Goal: Transaction & Acquisition: Register for event/course

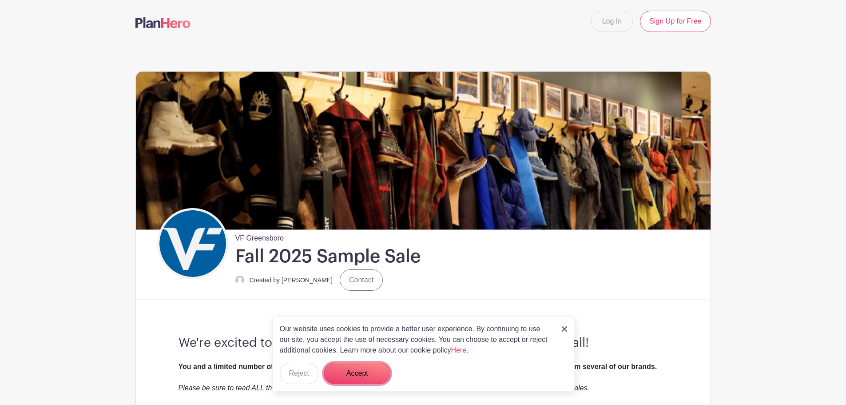
drag, startPoint x: 352, startPoint y: 371, endPoint x: 362, endPoint y: 345, distance: 28.0
click at [352, 371] on button "Accept" at bounding box center [357, 372] width 67 height 21
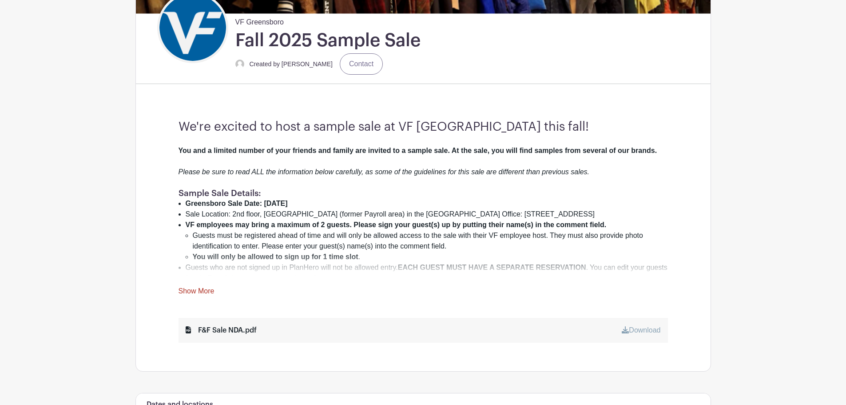
scroll to position [266, 0]
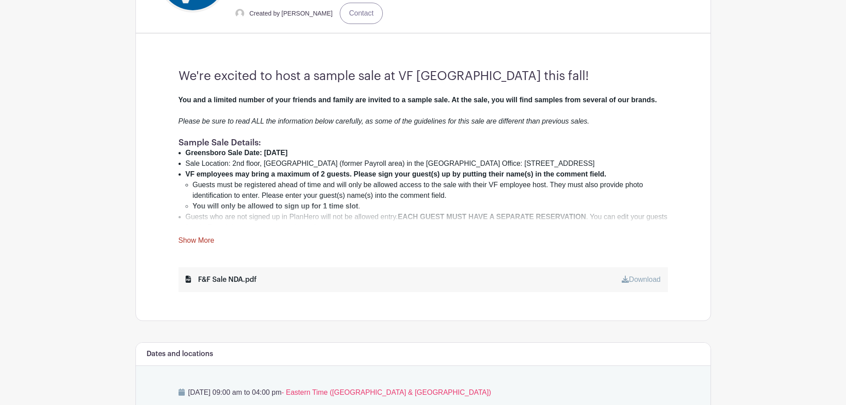
click at [188, 241] on link "Show More" at bounding box center [197, 241] width 36 height 11
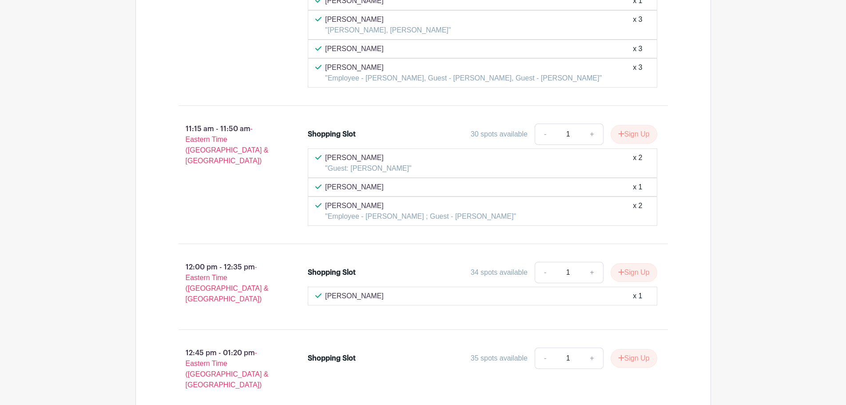
scroll to position [2398, 0]
click at [592, 123] on link "+" at bounding box center [592, 133] width 22 height 21
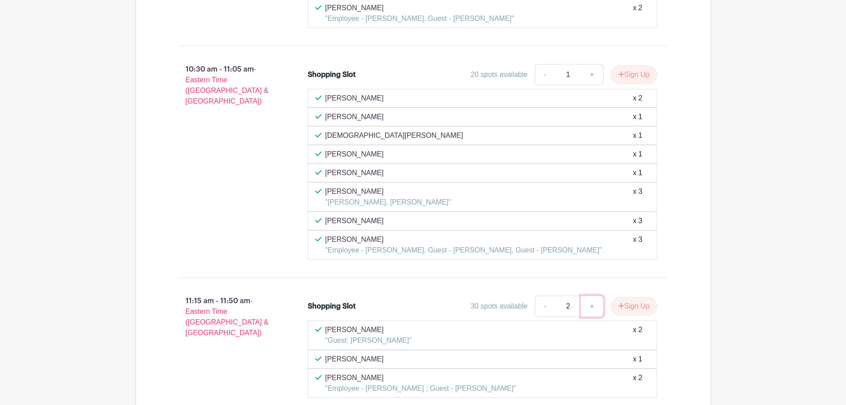
scroll to position [2220, 0]
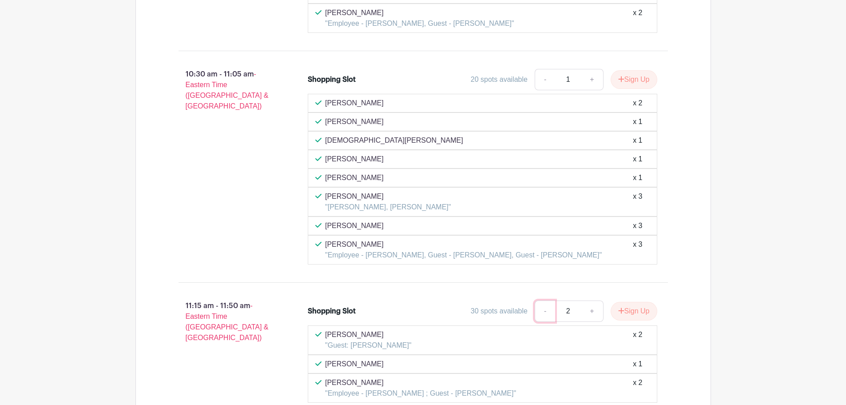
click at [540, 300] on link "-" at bounding box center [545, 310] width 20 height 21
type input "1"
click at [540, 300] on link "-" at bounding box center [545, 310] width 20 height 21
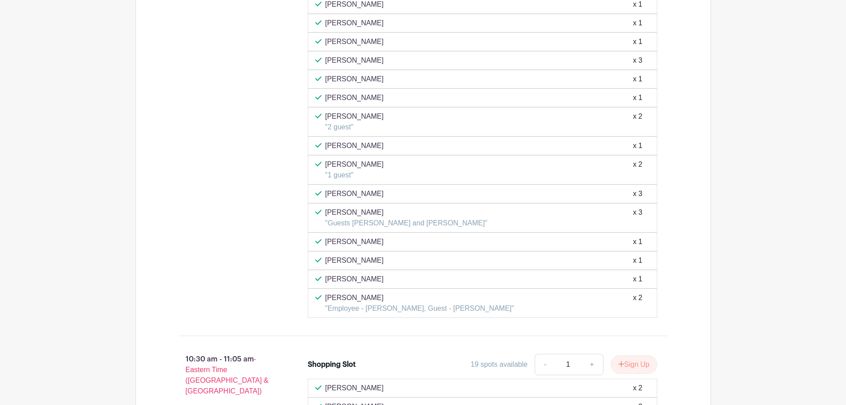
scroll to position [2087, 0]
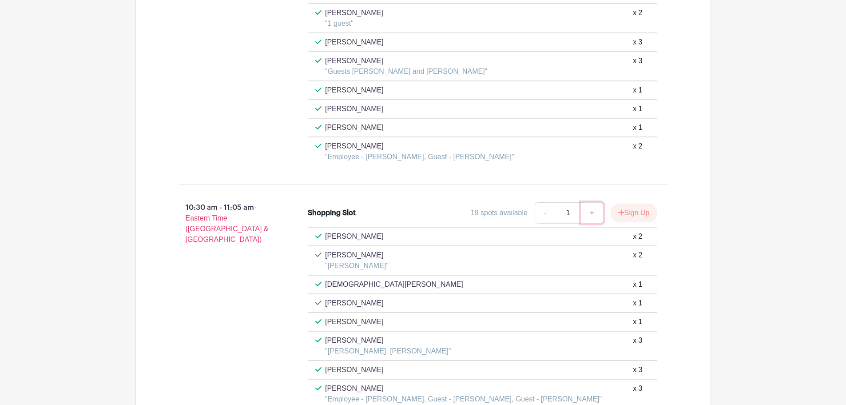
click at [589, 202] on link "+" at bounding box center [592, 212] width 22 height 21
type input "2"
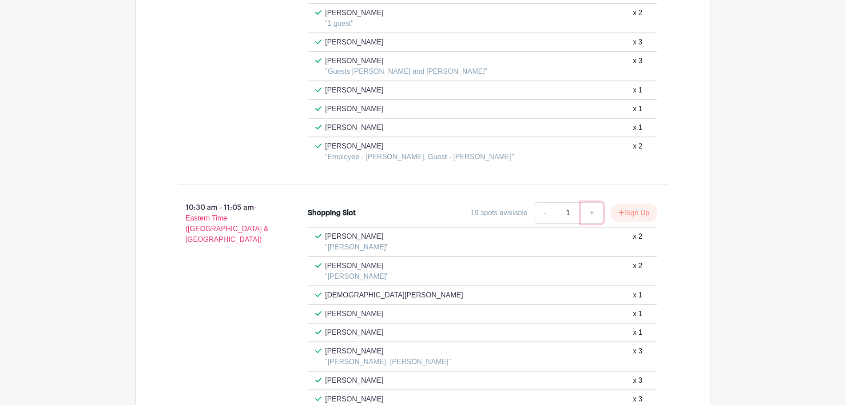
click at [590, 205] on link "+" at bounding box center [592, 212] width 22 height 21
type input "2"
click at [623, 203] on button "Sign Up" at bounding box center [634, 212] width 47 height 19
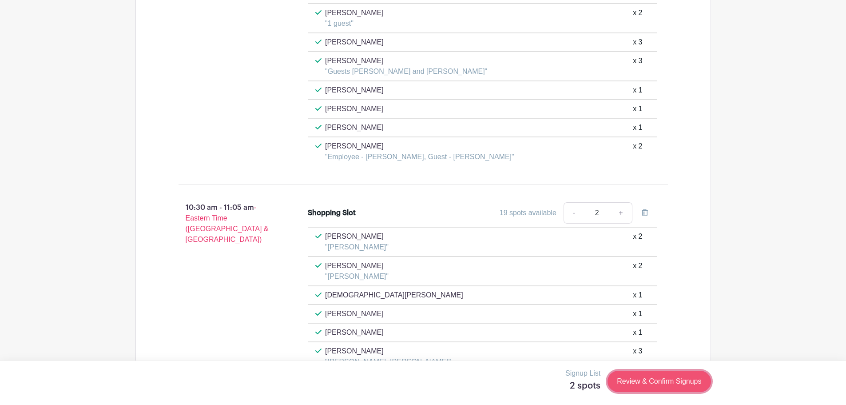
click at [661, 382] on link "Review & Confirm Signups" at bounding box center [659, 380] width 103 height 21
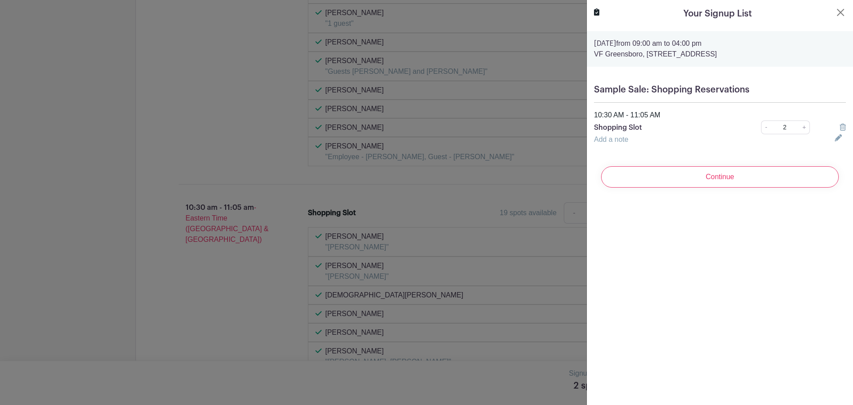
click at [620, 141] on link "Add a note" at bounding box center [611, 139] width 34 height 8
click at [834, 143] on icon at bounding box center [836, 144] width 4 height 7
click at [751, 174] on input "Continue" at bounding box center [720, 176] width 238 height 21
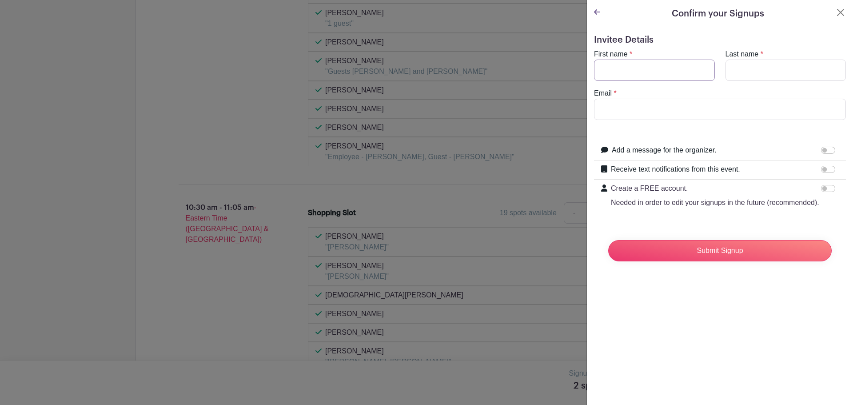
click at [640, 66] on input "First name" at bounding box center [654, 70] width 121 height 21
type input "[PERSON_NAME]"
click at [794, 70] on input "Last name" at bounding box center [785, 70] width 121 height 21
type input "Albini"
click at [656, 115] on input "Email" at bounding box center [720, 109] width 252 height 21
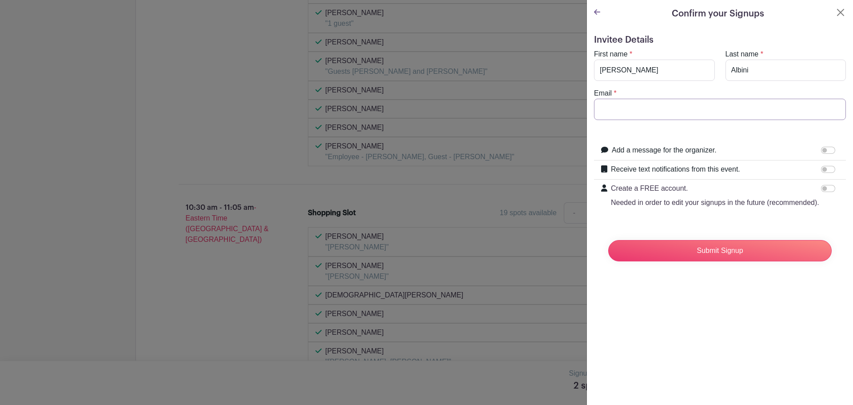
type input "[EMAIL_ADDRESS][DOMAIN_NAME]"
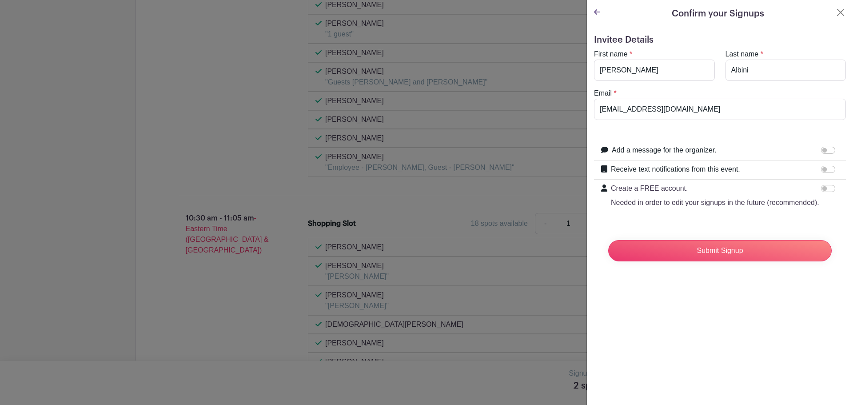
click at [596, 11] on icon at bounding box center [597, 11] width 6 height 5
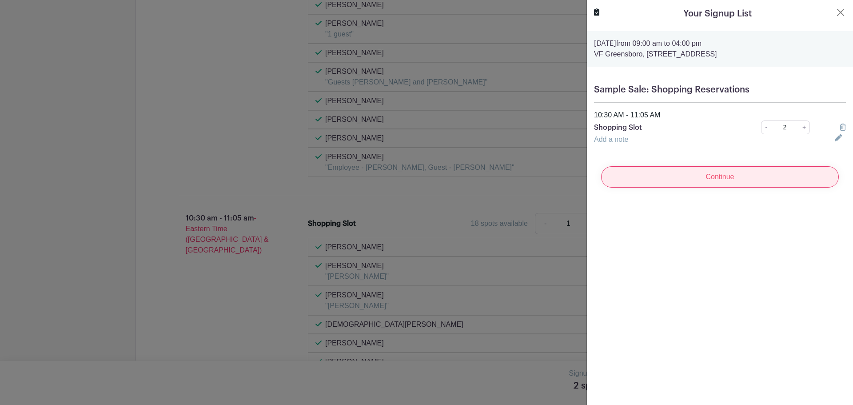
click at [671, 183] on input "Continue" at bounding box center [720, 176] width 238 height 21
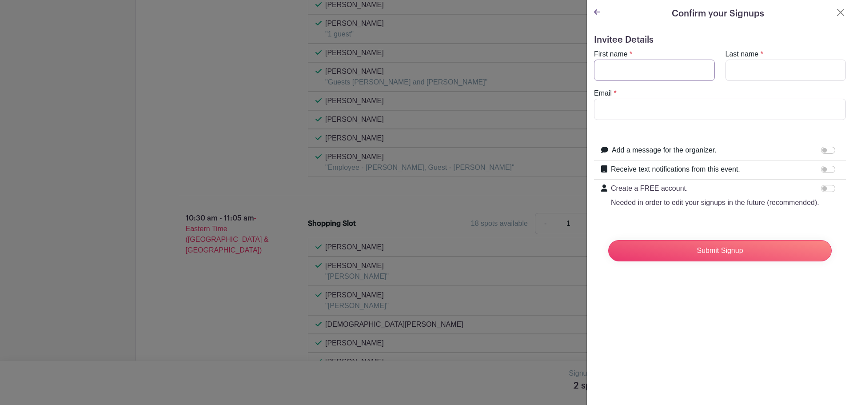
drag, startPoint x: 650, startPoint y: 76, endPoint x: 647, endPoint y: 80, distance: 5.4
click at [650, 76] on input "First name" at bounding box center [654, 70] width 121 height 21
type input "[PERSON_NAME]"
drag, startPoint x: 754, startPoint y: 75, endPoint x: 751, endPoint y: 81, distance: 6.4
click at [754, 75] on input "Last name" at bounding box center [785, 70] width 121 height 21
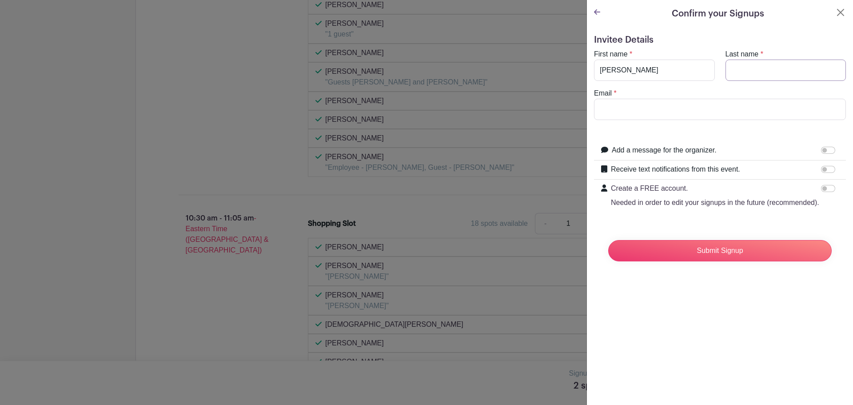
type input "Albini"
click at [735, 115] on input "Email" at bounding box center [720, 109] width 252 height 21
type input "[EMAIL_ADDRESS][DOMAIN_NAME]"
click at [755, 260] on input "Submit Signup" at bounding box center [719, 250] width 223 height 21
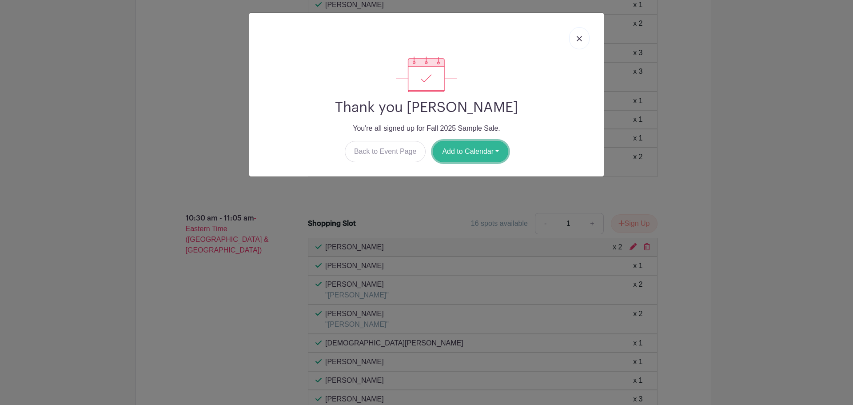
click at [460, 159] on button "Add to Calendar" at bounding box center [470, 151] width 75 height 21
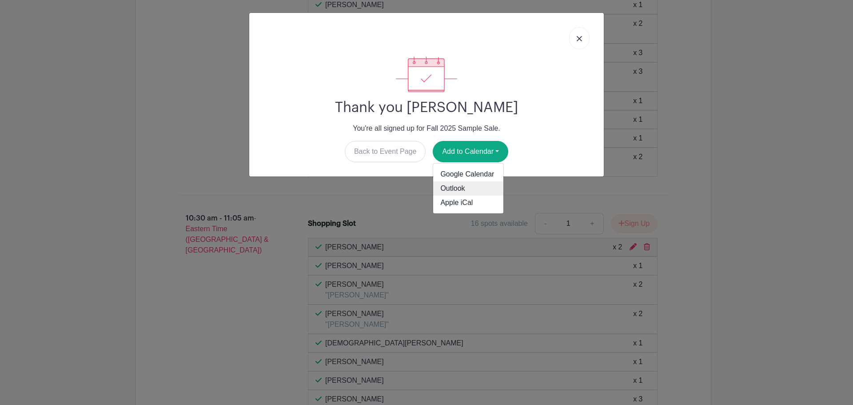
click at [457, 189] on link "Outlook" at bounding box center [468, 188] width 70 height 14
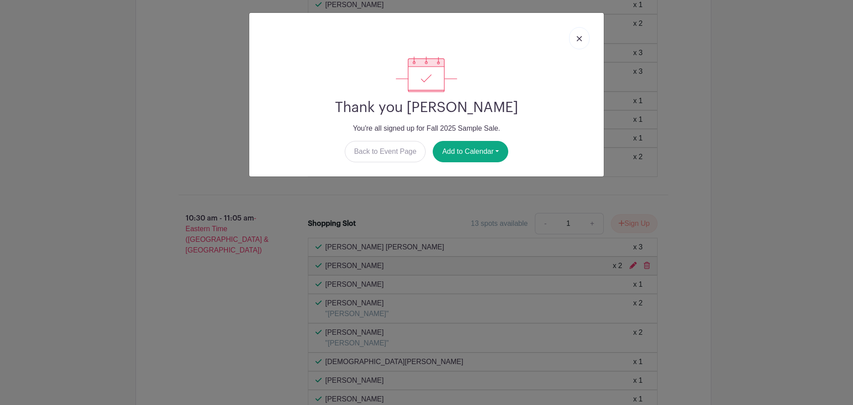
click at [581, 39] on img at bounding box center [578, 38] width 5 height 5
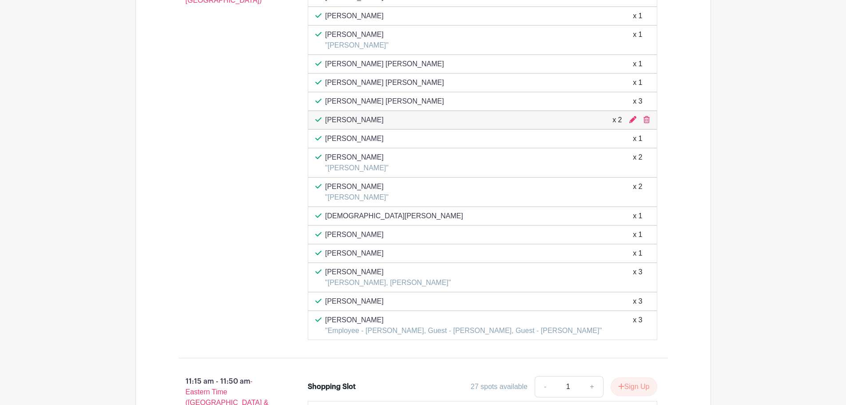
scroll to position [2220, 0]
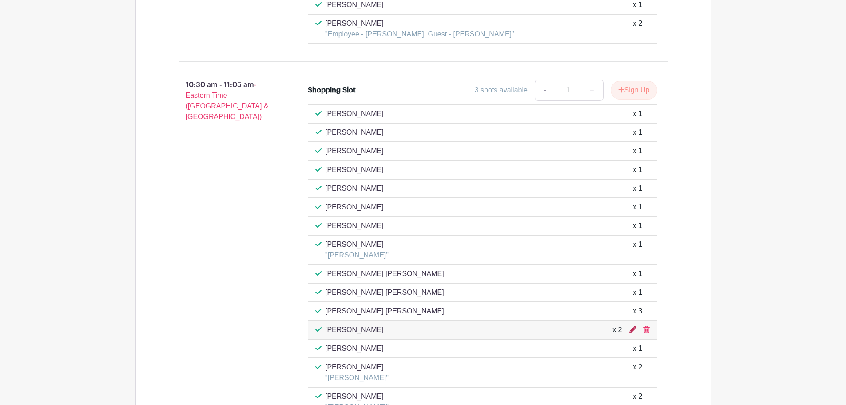
click at [634, 326] on icon at bounding box center [632, 329] width 7 height 7
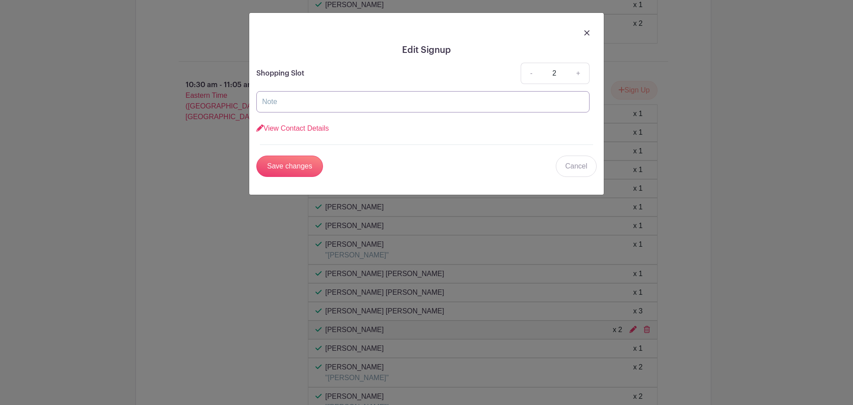
click at [310, 100] on input "text" at bounding box center [422, 101] width 333 height 21
type input "Guest - [PERSON_NAME]"
click at [296, 168] on input "Save changes" at bounding box center [289, 165] width 67 height 21
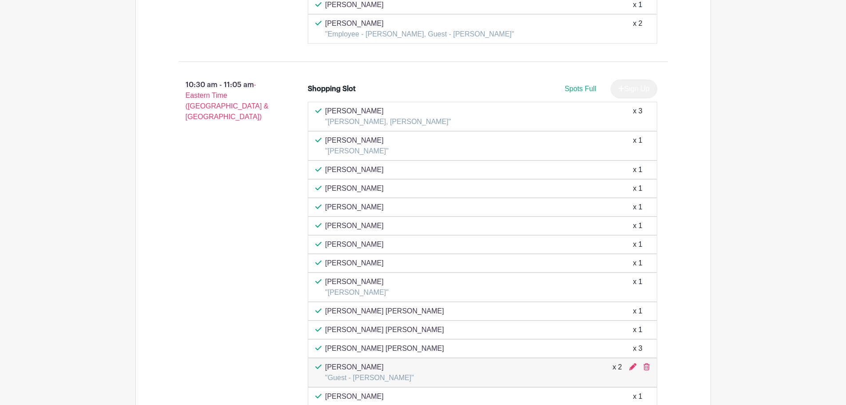
scroll to position [2231, 0]
